Goal: Task Accomplishment & Management: Manage account settings

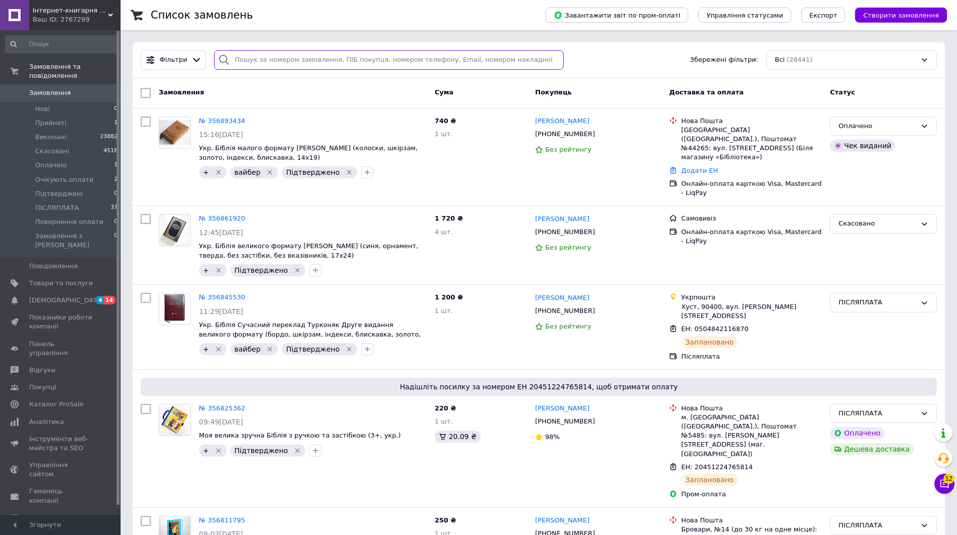
click at [289, 61] on input "search" at bounding box center [389, 60] width 350 height 20
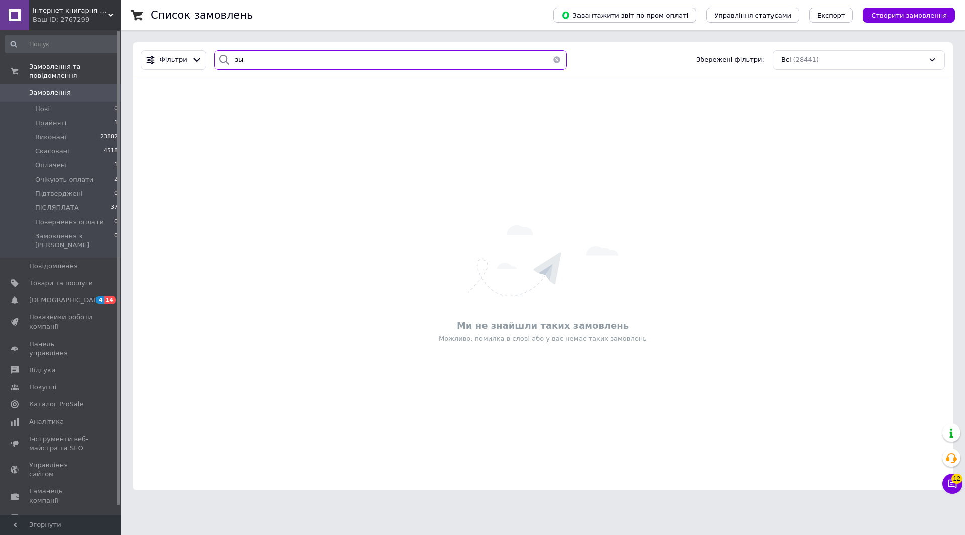
type input "з"
type input "зілпа"
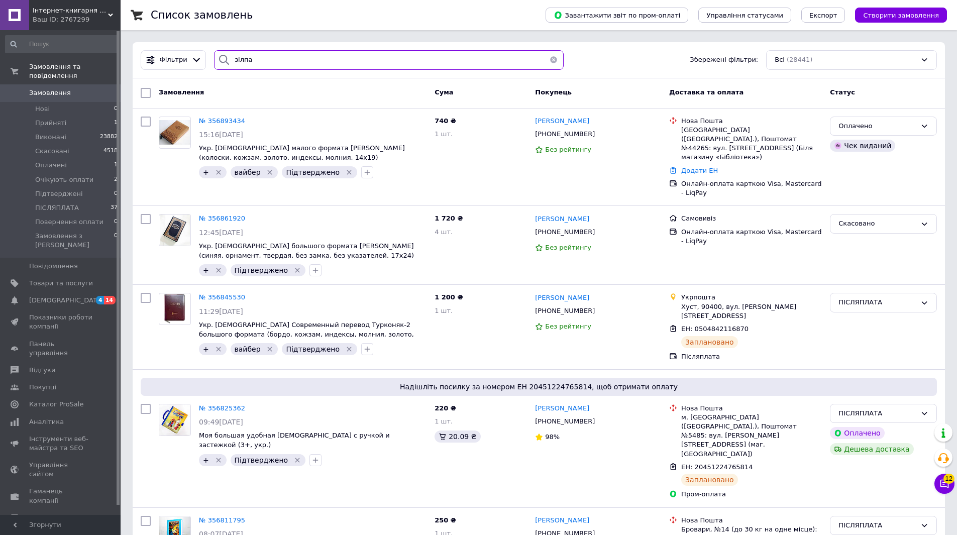
drag, startPoint x: 246, startPoint y: 57, endPoint x: 218, endPoint y: 67, distance: 29.9
click at [219, 67] on div "зілпа" at bounding box center [389, 60] width 350 height 20
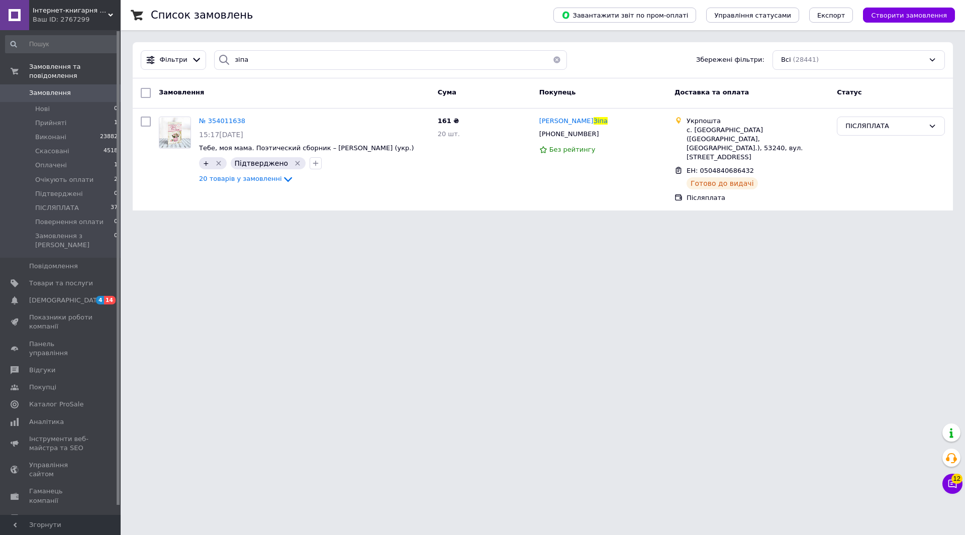
drag, startPoint x: 635, startPoint y: 343, endPoint x: 625, endPoint y: 339, distance: 11.1
click at [635, 223] on html "Інтернет-книгарня BOOKSON Ваш ID: 2767299 Сайт Інтернет-книгарня BOOKSON Кабіне…" at bounding box center [482, 111] width 965 height 223
click at [235, 62] on input "зіпа" at bounding box center [390, 60] width 353 height 20
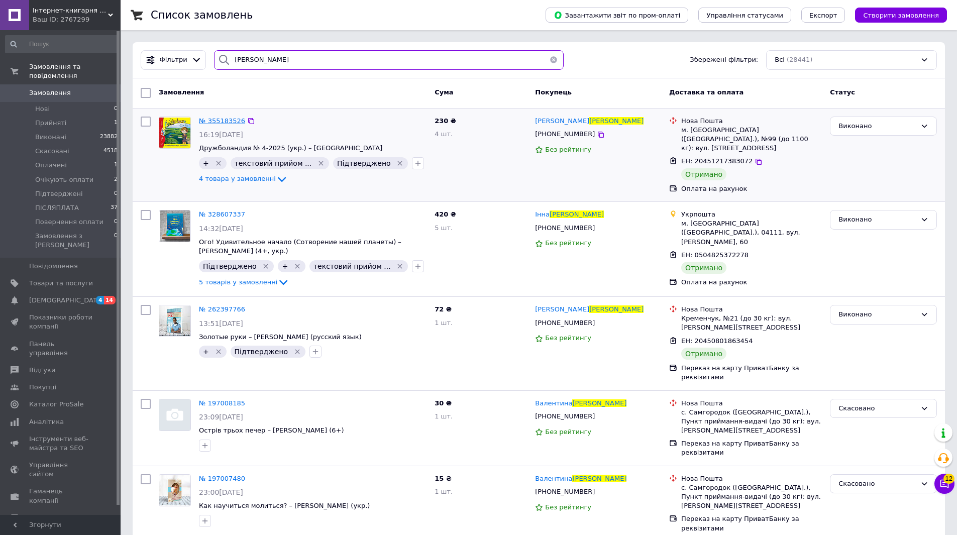
type input "лисюк"
click at [242, 60] on input "лисюк" at bounding box center [389, 60] width 350 height 20
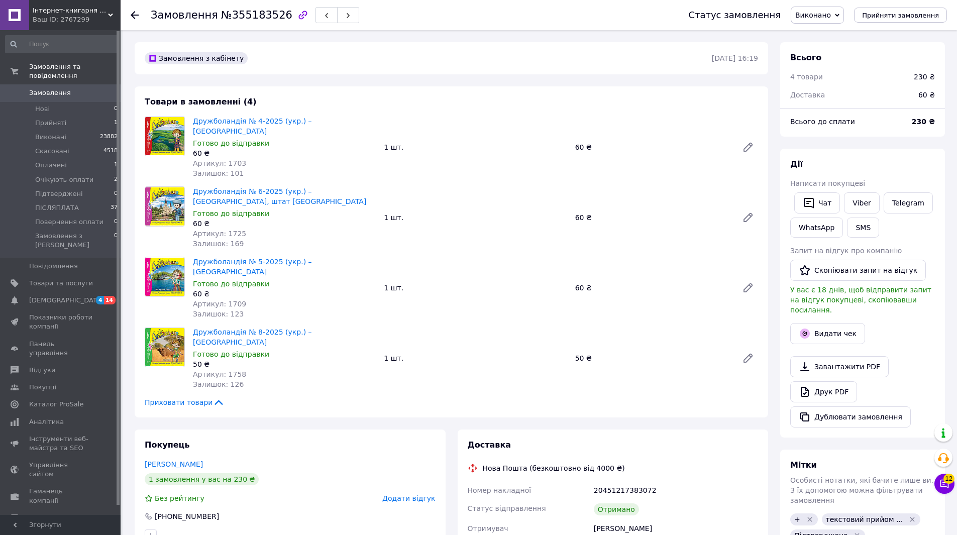
scroll to position [131, 0]
